Goal: Task Accomplishment & Management: Use online tool/utility

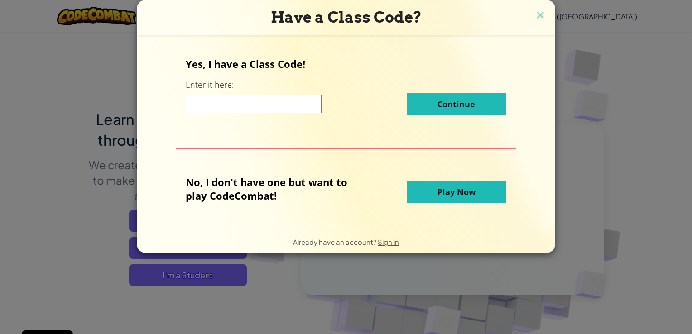
click at [465, 196] on span "Play Now" at bounding box center [457, 192] width 38 height 11
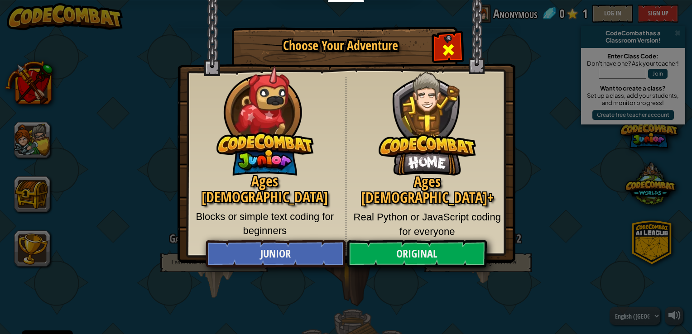
click at [448, 45] on span "Close modal" at bounding box center [448, 50] width 14 height 14
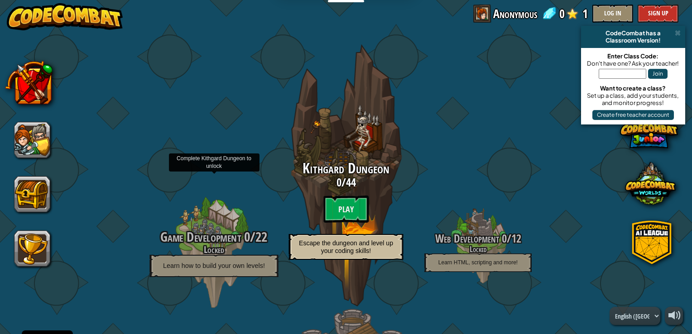
click at [212, 253] on h4 "Locked" at bounding box center [214, 250] width 172 height 10
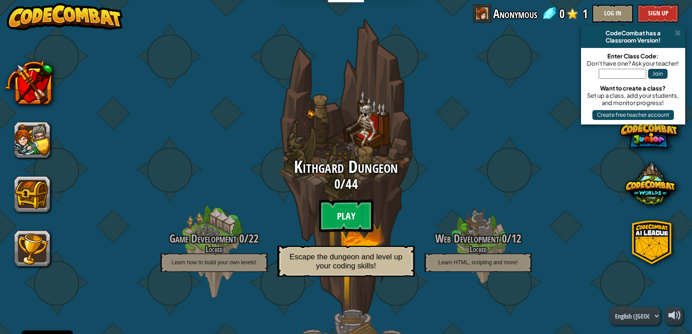
click at [350, 224] on btn "Play" at bounding box center [346, 216] width 54 height 33
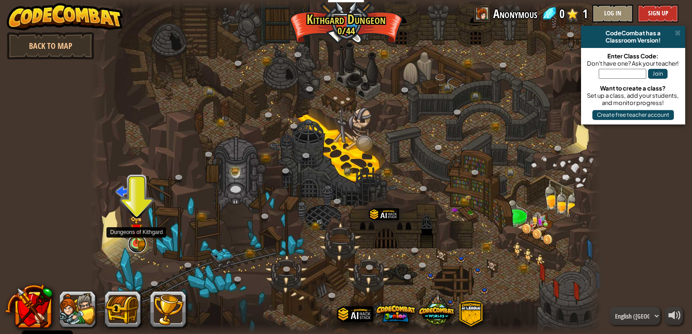
click at [136, 249] on link at bounding box center [137, 244] width 18 height 18
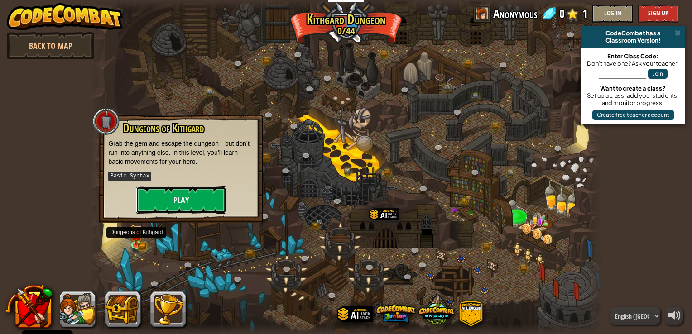
click at [163, 206] on button "Play" at bounding box center [181, 200] width 91 height 27
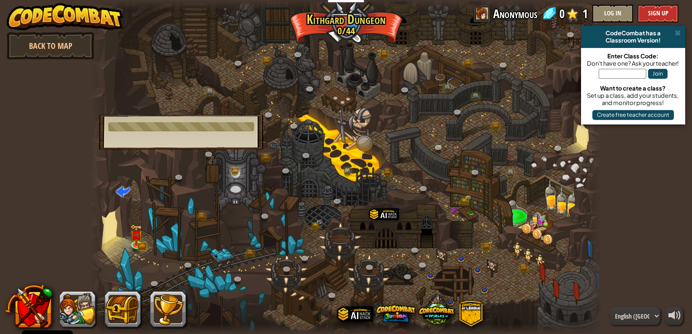
click at [164, 205] on div at bounding box center [345, 167] width 511 height 334
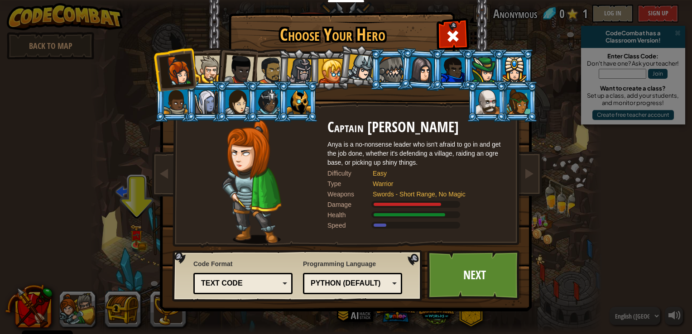
click at [370, 287] on div "Python (Default)" at bounding box center [350, 284] width 78 height 10
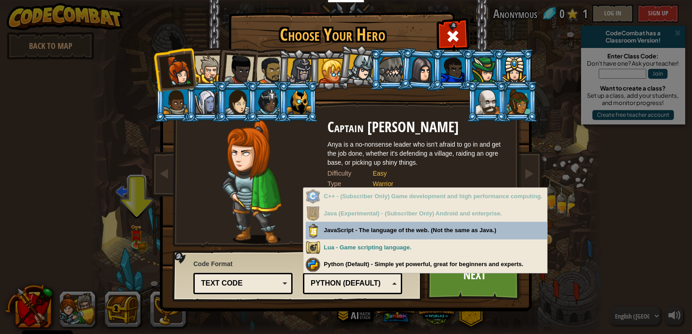
click at [381, 285] on div "Python (Default)" at bounding box center [350, 284] width 78 height 10
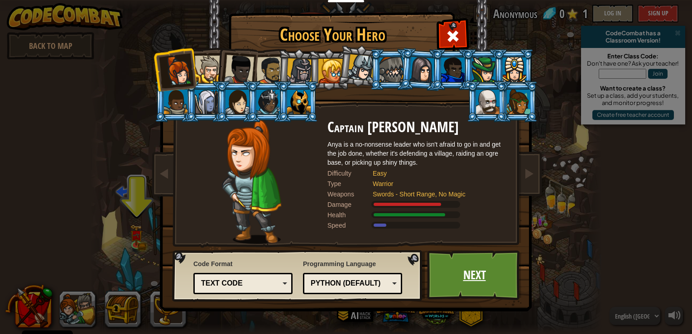
click at [477, 265] on link "Next" at bounding box center [474, 276] width 95 height 50
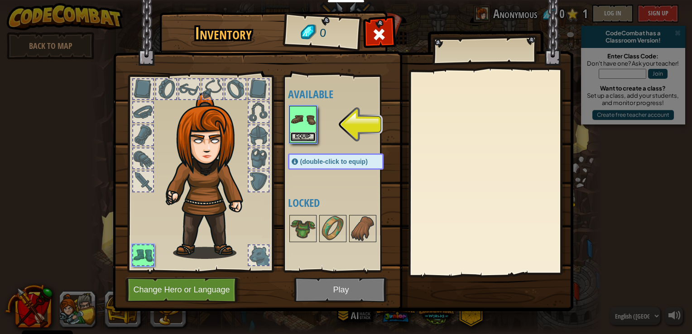
click at [307, 135] on button "Equip" at bounding box center [302, 137] width 25 height 10
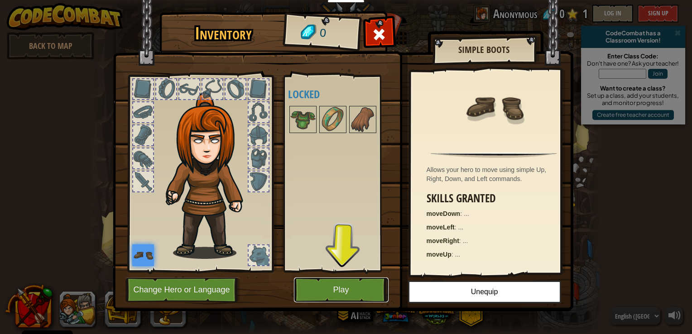
click at [355, 292] on button "Play" at bounding box center [341, 290] width 95 height 25
click at [342, 288] on button "Play" at bounding box center [341, 290] width 95 height 25
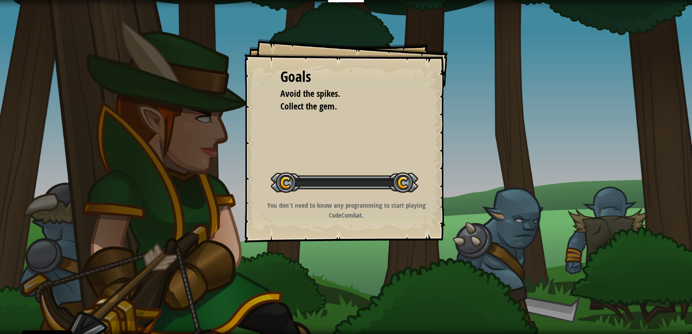
click at [346, 283] on div "Goals Avoid the spikes. Collect the gem. Start Level Error loading from server.…" at bounding box center [346, 167] width 692 height 334
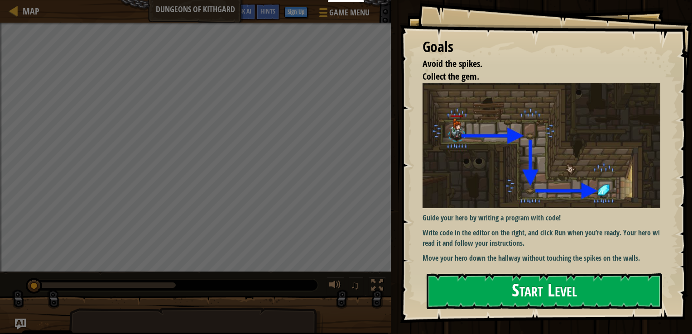
drag, startPoint x: 527, startPoint y: 265, endPoint x: 528, endPoint y: 278, distance: 12.7
click at [527, 273] on div "Goals Avoid the spikes. Collect the gem. Guide your hero by writing a program w…" at bounding box center [546, 161] width 292 height 323
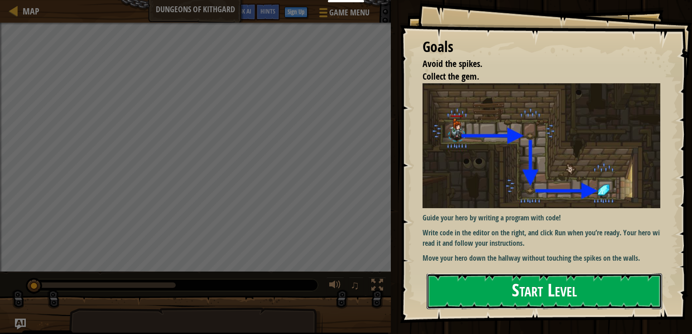
click at [530, 289] on button "Start Level" at bounding box center [545, 292] width 236 height 36
click at [535, 289] on button "Start Level" at bounding box center [545, 292] width 236 height 36
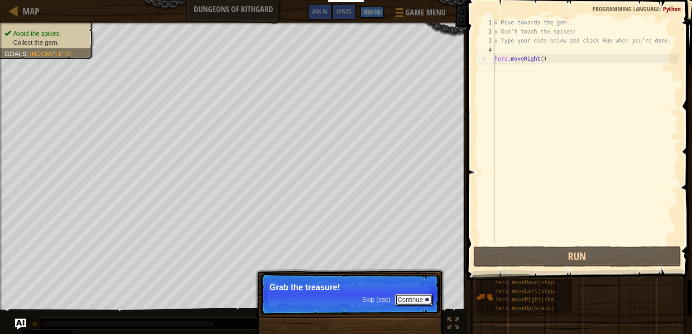
click at [411, 298] on button "Continue" at bounding box center [414, 300] width 38 height 12
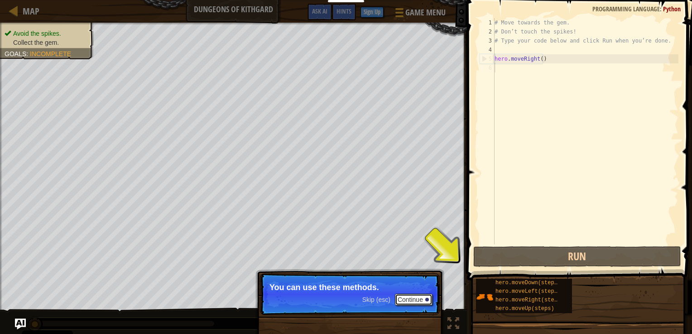
drag, startPoint x: 415, startPoint y: 302, endPoint x: 422, endPoint y: 301, distance: 6.9
click at [415, 303] on button "Continue" at bounding box center [414, 300] width 38 height 12
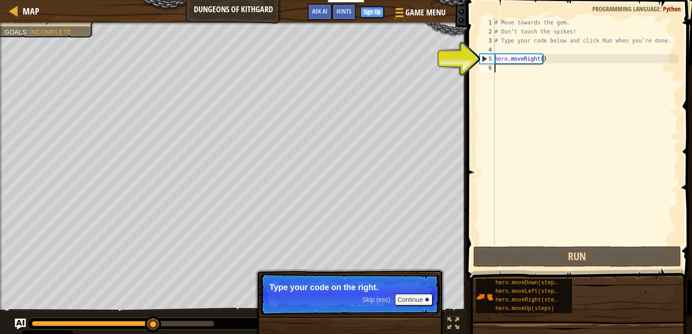
click at [503, 64] on div "# Move towards the gem. # Don’t touch the spikes! # Type your code below and cl…" at bounding box center [586, 140] width 186 height 245
click at [492, 68] on div "6" at bounding box center [487, 67] width 15 height 9
click at [496, 68] on div "# Move towards the gem. # Don’t touch the spikes! # Type your code below and cl…" at bounding box center [586, 140] width 186 height 245
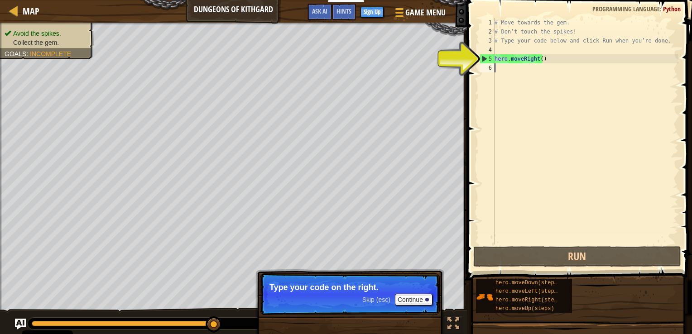
click at [546, 67] on div "# Move towards the gem. # Don’t touch the spikes! # Type your code below and cl…" at bounding box center [586, 140] width 186 height 245
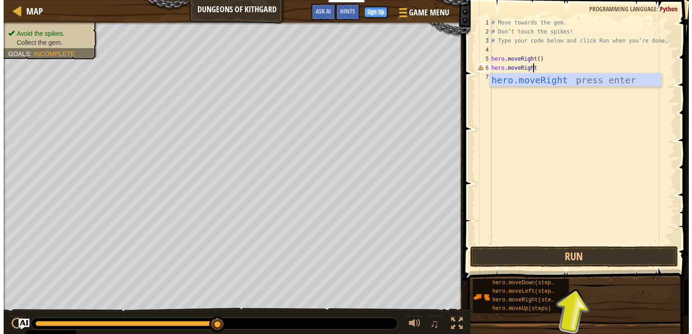
scroll to position [4, 3]
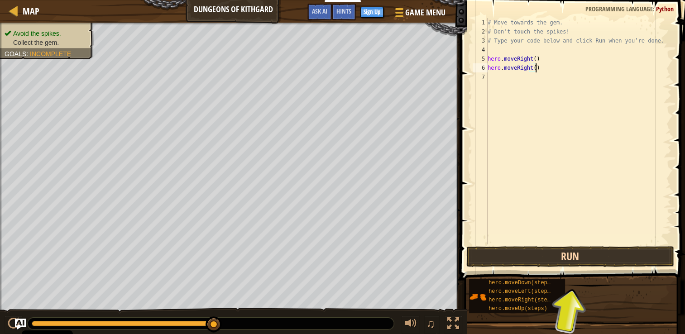
type textarea "hero.moveRight()"
click at [567, 257] on button "Run" at bounding box center [571, 256] width 208 height 21
